Goal: Task Accomplishment & Management: Use online tool/utility

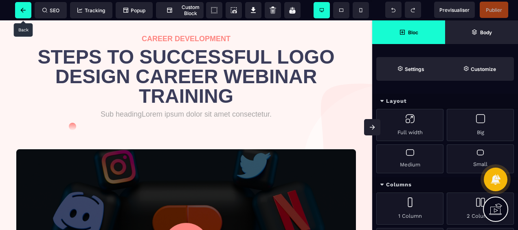
click at [25, 11] on icon at bounding box center [23, 10] width 8 height 5
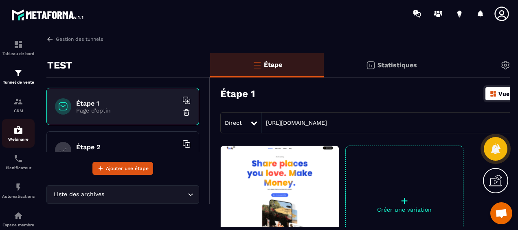
click at [15, 135] on img at bounding box center [18, 130] width 10 height 10
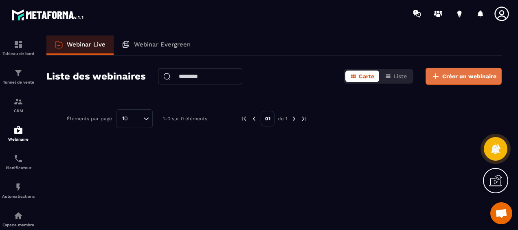
click at [460, 77] on span "Créer un webinaire" at bounding box center [469, 76] width 54 height 8
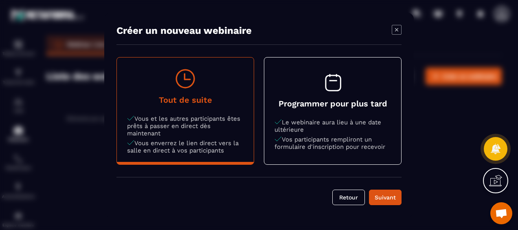
click at [352, 120] on p "Le webinaire aura lieu à une date ultérieure" at bounding box center [332, 125] width 116 height 15
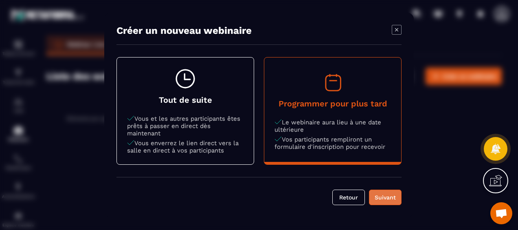
click at [384, 195] on div "Suivant" at bounding box center [385, 197] width 22 height 8
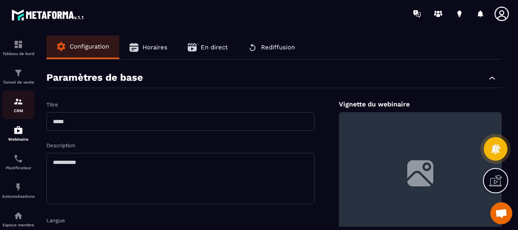
click at [16, 103] on img at bounding box center [18, 101] width 10 height 10
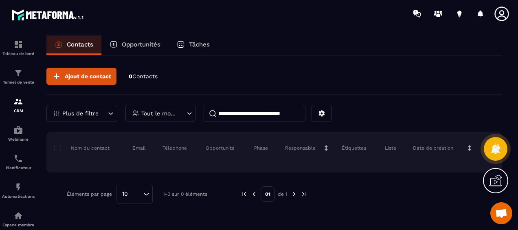
click at [141, 46] on p "Opportunités" at bounding box center [141, 44] width 39 height 7
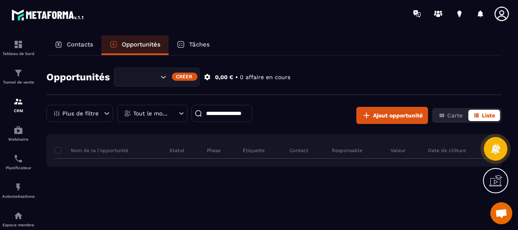
click at [193, 48] on div "Tâches" at bounding box center [193, 45] width 49 height 20
